Goal: Task Accomplishment & Management: Complete application form

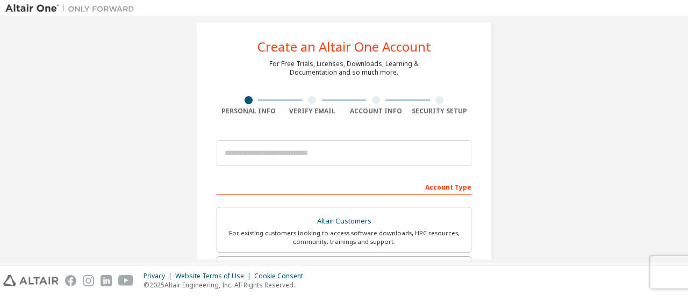
scroll to position [161, 0]
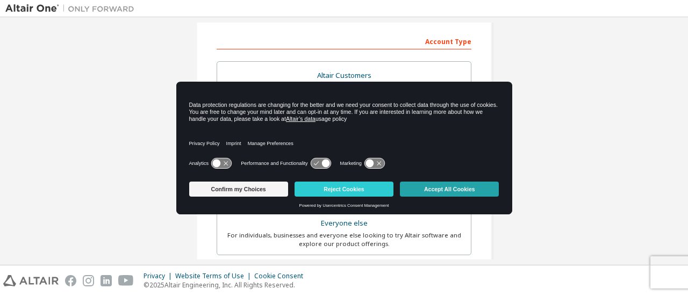
click at [453, 190] on button "Accept All Cookies" at bounding box center [449, 189] width 99 height 15
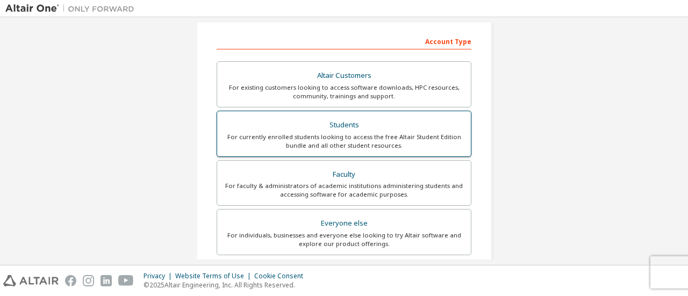
click at [328, 126] on div "Students" at bounding box center [344, 125] width 241 height 15
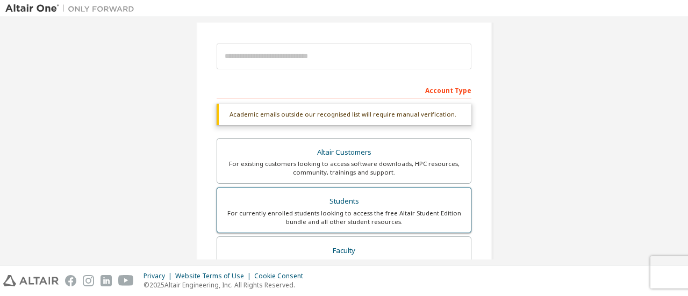
scroll to position [54, 0]
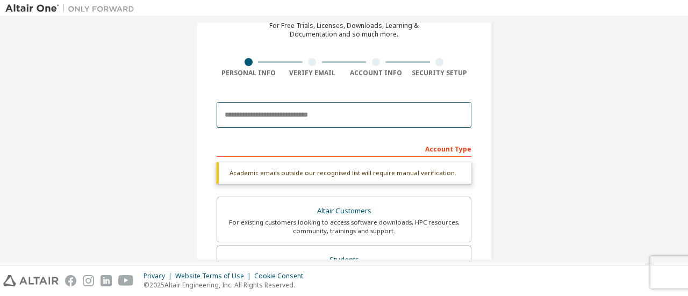
click at [285, 105] on input "email" at bounding box center [344, 115] width 255 height 26
type input "**********"
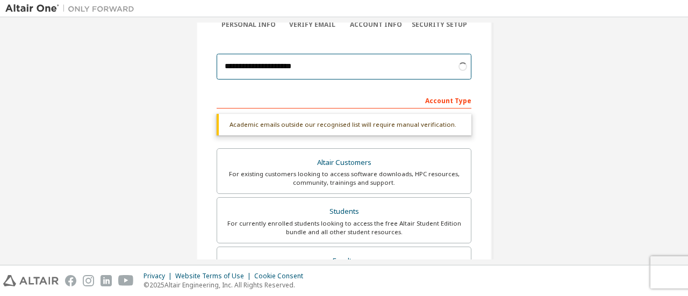
scroll to position [161, 0]
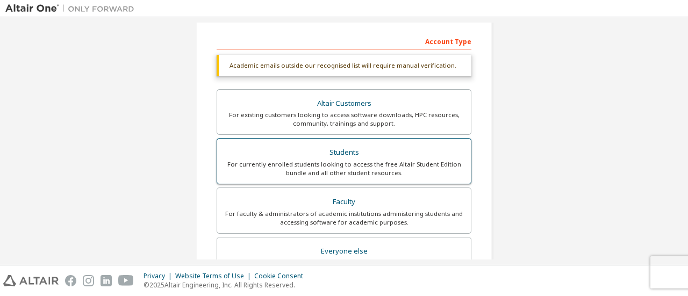
click at [349, 163] on div "For currently enrolled students looking to access the free Altair Student Editi…" at bounding box center [344, 168] width 241 height 17
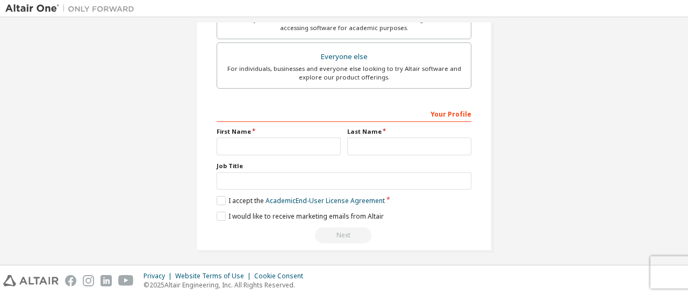
scroll to position [329, 0]
click at [298, 147] on input "text" at bounding box center [279, 146] width 124 height 18
type input "*****"
click at [381, 146] on input "text" at bounding box center [409, 146] width 124 height 18
type input "**********"
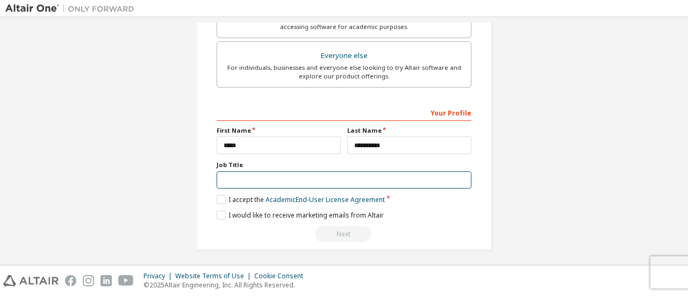
click at [228, 179] on input "text" at bounding box center [344, 181] width 255 height 18
type input "*******"
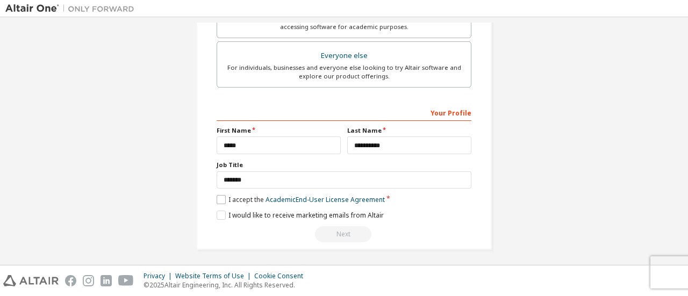
click at [220, 197] on label "I accept the Academic End-User License Agreement" at bounding box center [301, 199] width 168 height 9
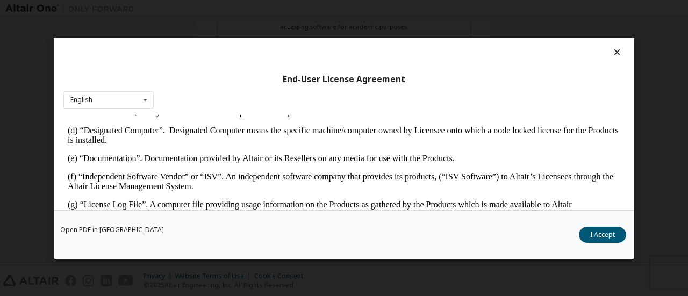
scroll to position [323, 0]
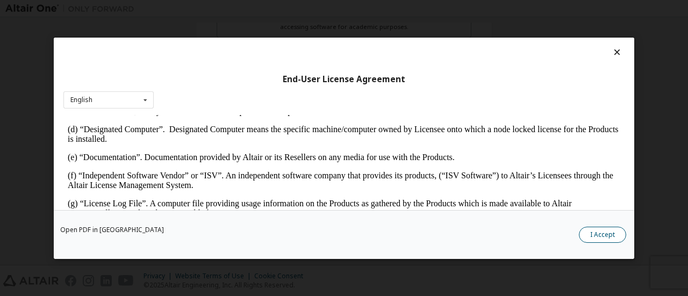
click at [600, 237] on button "I Accept" at bounding box center [602, 234] width 47 height 16
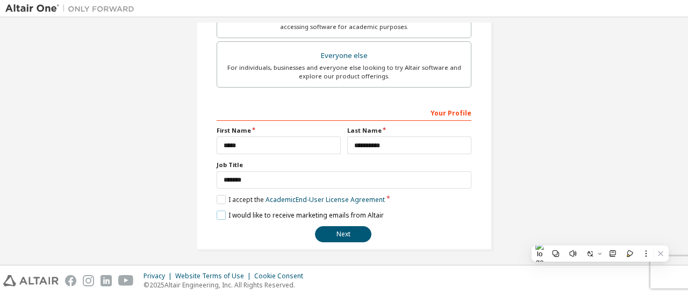
click at [222, 213] on label "I would like to receive marketing emails from Altair" at bounding box center [300, 215] width 167 height 9
click at [353, 233] on button "Next" at bounding box center [343, 234] width 56 height 16
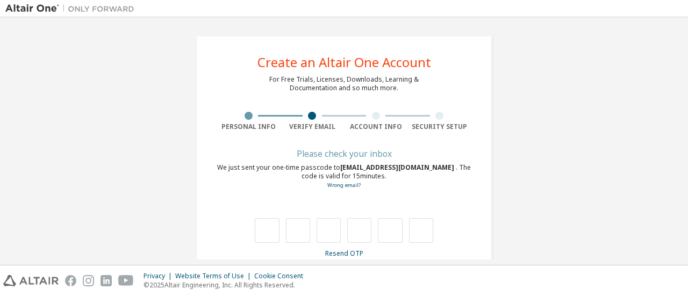
scroll to position [18, 0]
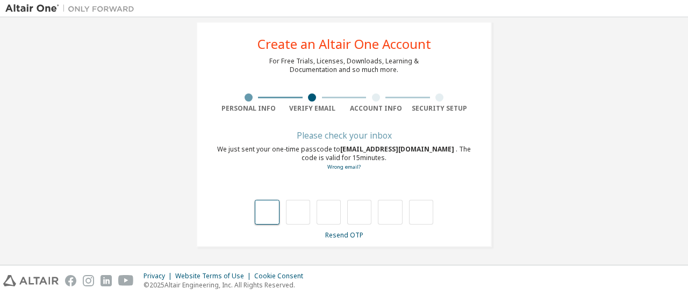
click at [274, 209] on input "text" at bounding box center [267, 212] width 24 height 25
type input "*"
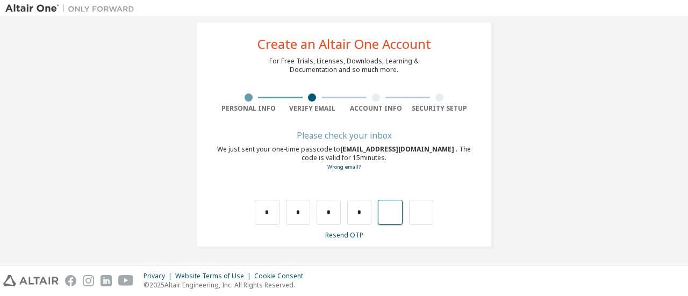
type input "*"
